Goal: Navigation & Orientation: Find specific page/section

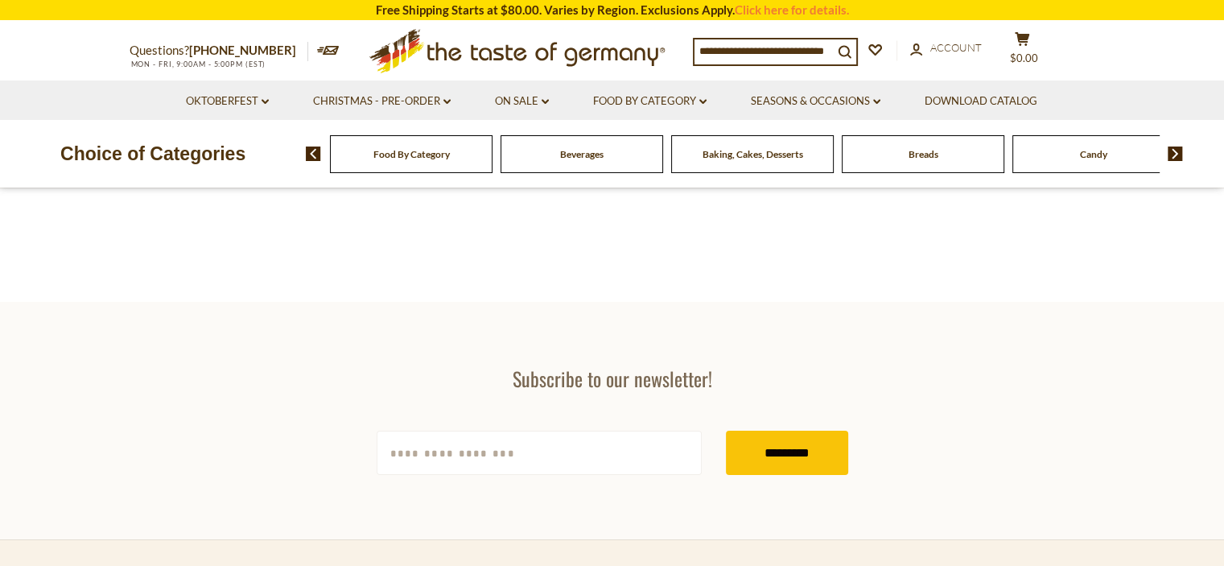
scroll to position [161, 0]
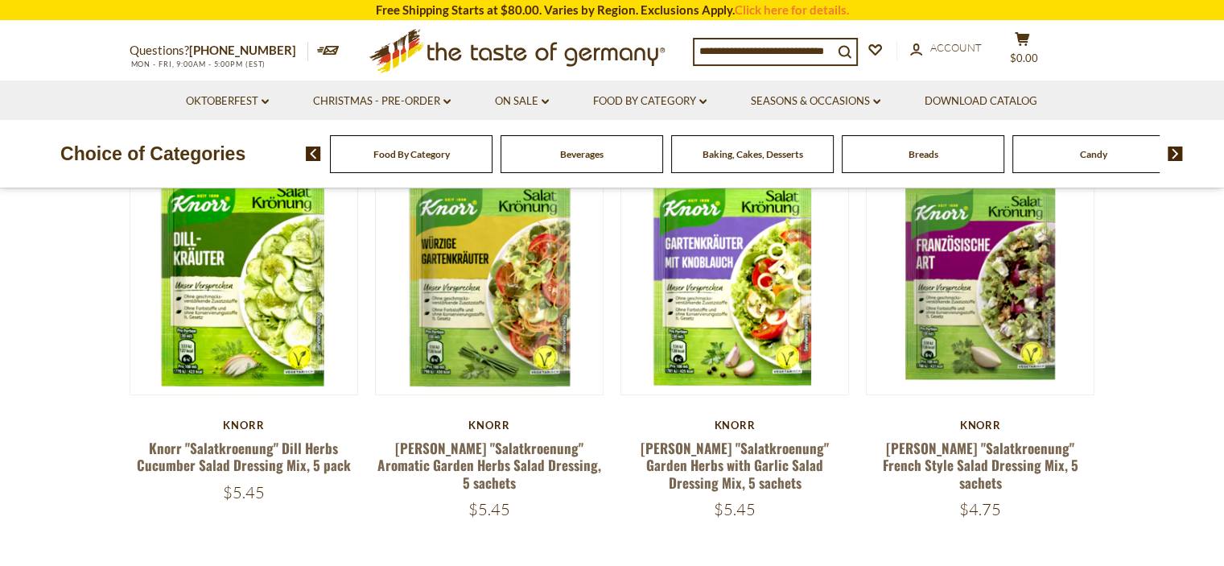
click at [492, 166] on div "Baking, Cakes, Desserts" at bounding box center [411, 154] width 163 height 38
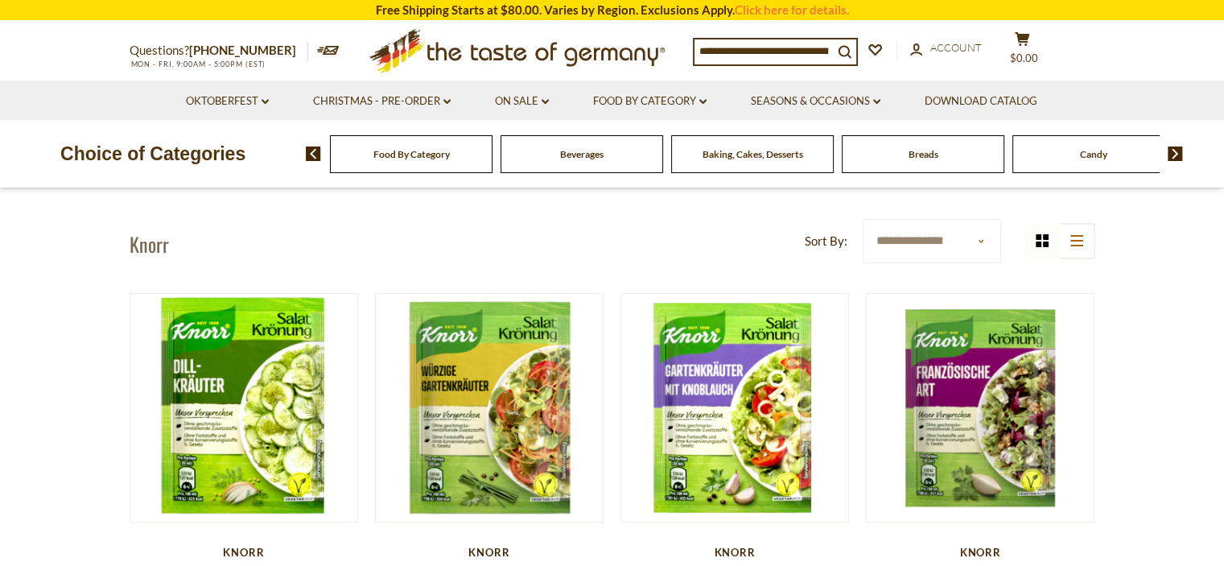
scroll to position [28, 0]
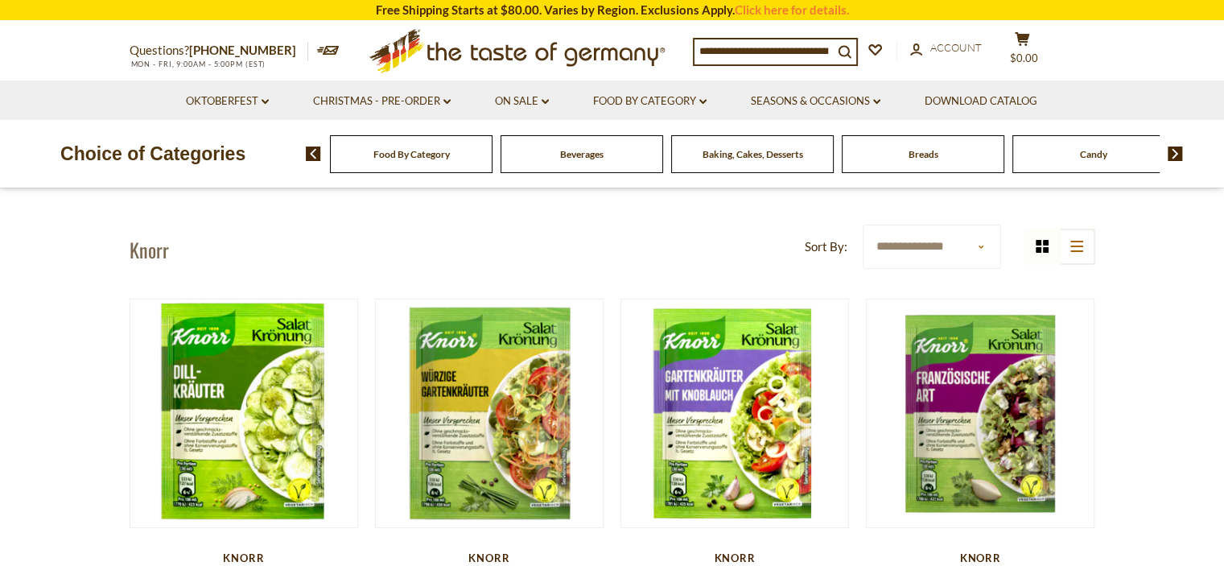
click at [908, 155] on span "Breads" at bounding box center [923, 154] width 30 height 12
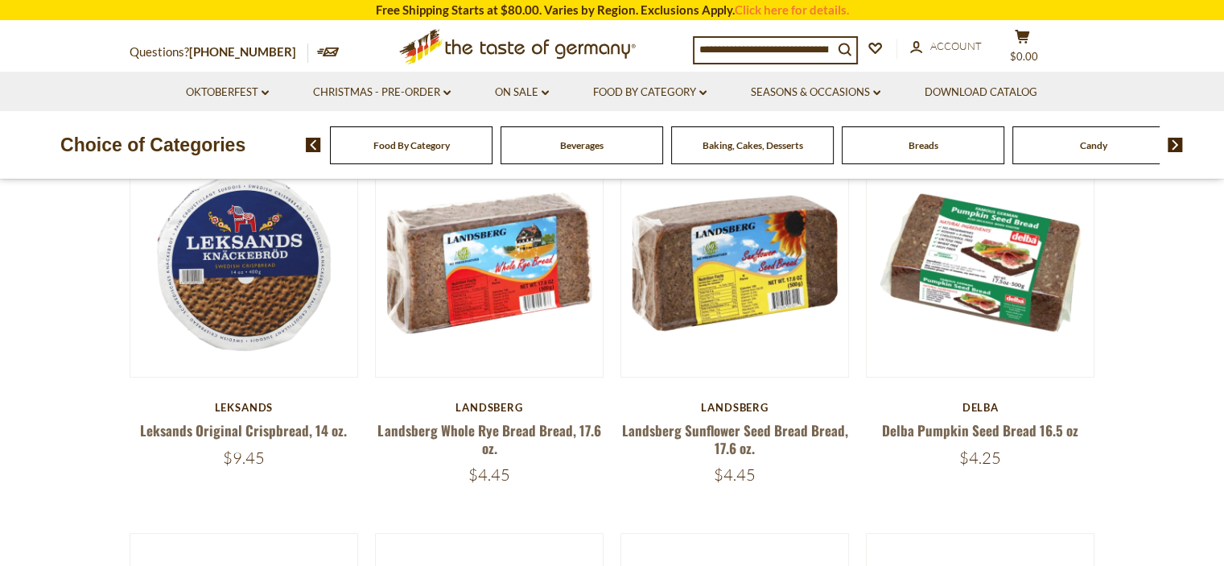
scroll to position [483, 0]
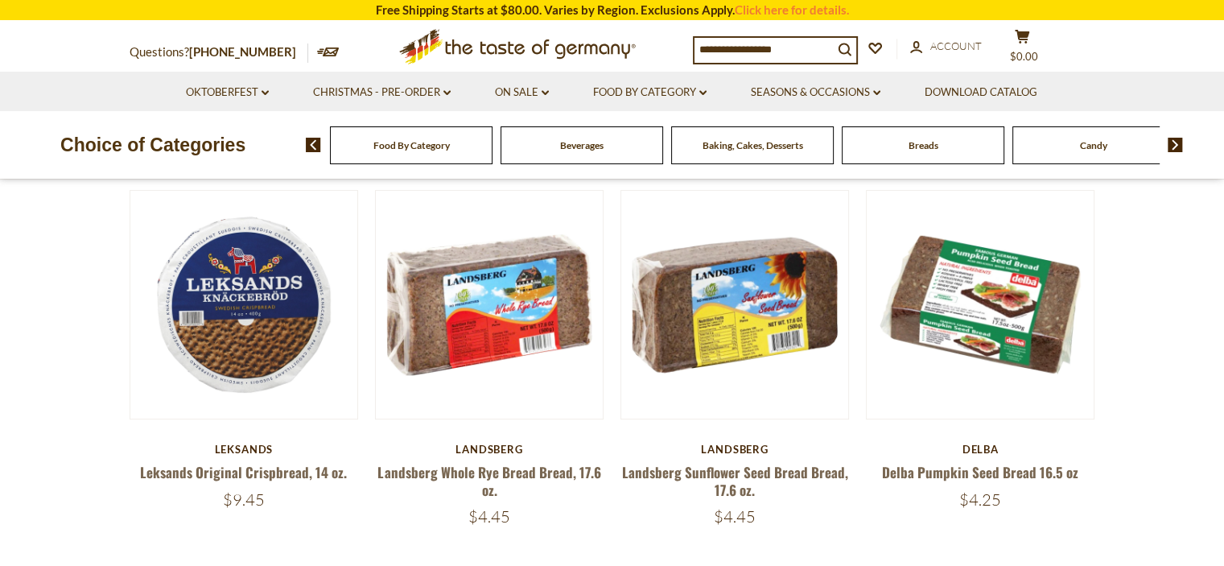
click at [776, 150] on span "Baking, Cakes, Desserts" at bounding box center [752, 145] width 101 height 12
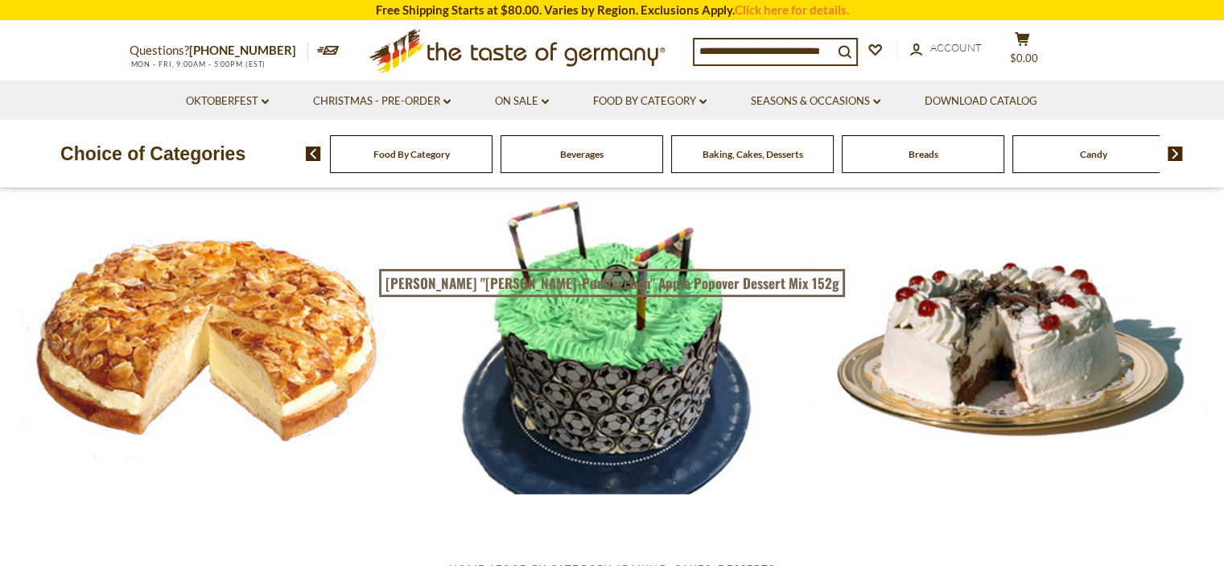
click at [538, 54] on icon ".st0{fill:#EDD300;} .st1{fill:#D33E21;}" at bounding box center [517, 51] width 301 height 59
